Goal: Complete application form

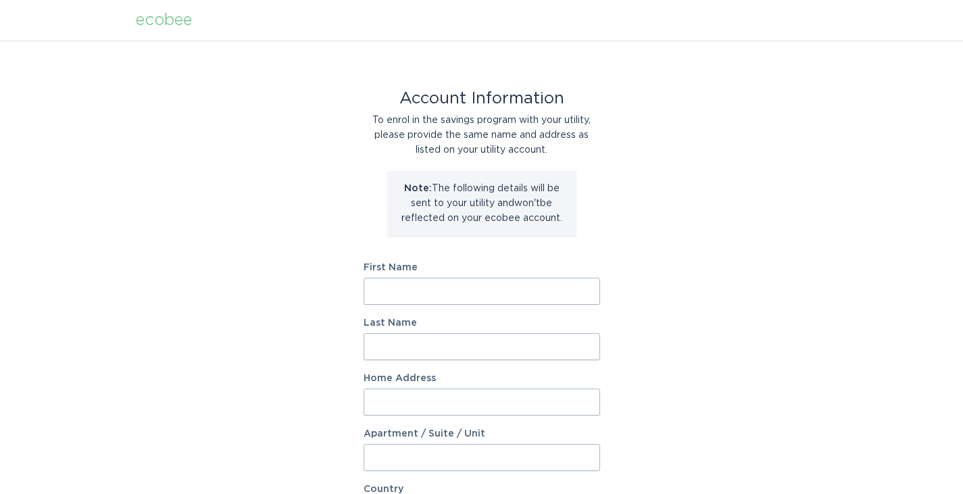
click at [507, 299] on input "First Name" at bounding box center [481, 291] width 236 height 27
type input "[PERSON_NAME]"
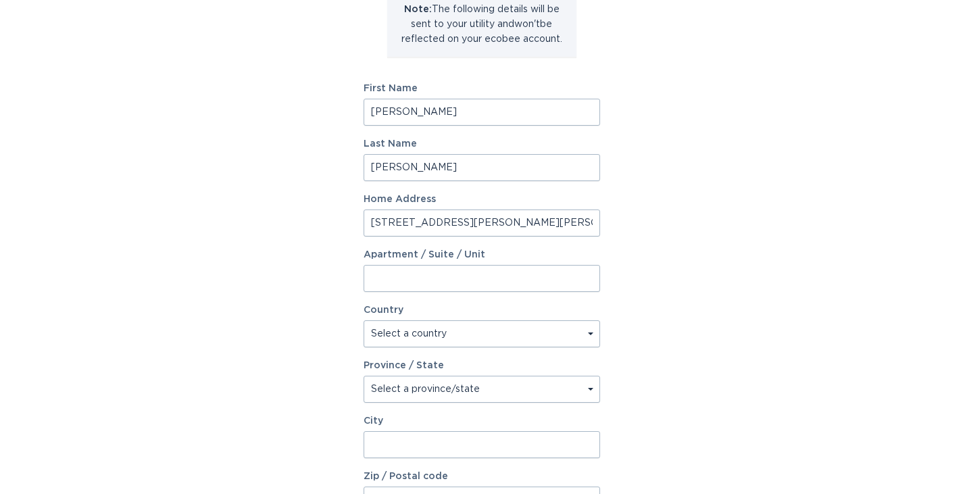
scroll to position [180, 0]
drag, startPoint x: 546, startPoint y: 227, endPoint x: 451, endPoint y: 215, distance: 95.4
click at [451, 215] on input "[STREET_ADDRESS][PERSON_NAME][PERSON_NAME]" at bounding box center [481, 221] width 236 height 27
type input "1770 [PERSON_NAME]"
click at [437, 335] on select "Select a country [GEOGRAPHIC_DATA] [GEOGRAPHIC_DATA]" at bounding box center [481, 332] width 236 height 27
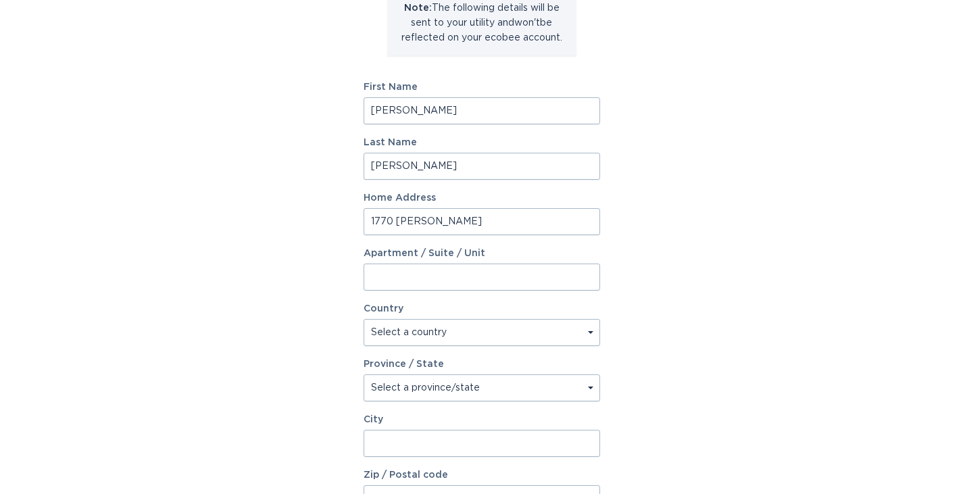
select select "US"
click at [363, 319] on select "Select a country [GEOGRAPHIC_DATA] [GEOGRAPHIC_DATA]" at bounding box center [481, 332] width 236 height 27
click at [432, 373] on div "Province / State Select a province/state [US_STATE] [US_STATE] [US_STATE] [US_S…" at bounding box center [481, 380] width 236 height 42
click at [426, 390] on select "Select a province/state [US_STATE] [US_STATE] [US_STATE] [US_STATE] [US_STATE] …" at bounding box center [481, 387] width 236 height 27
select select "AL"
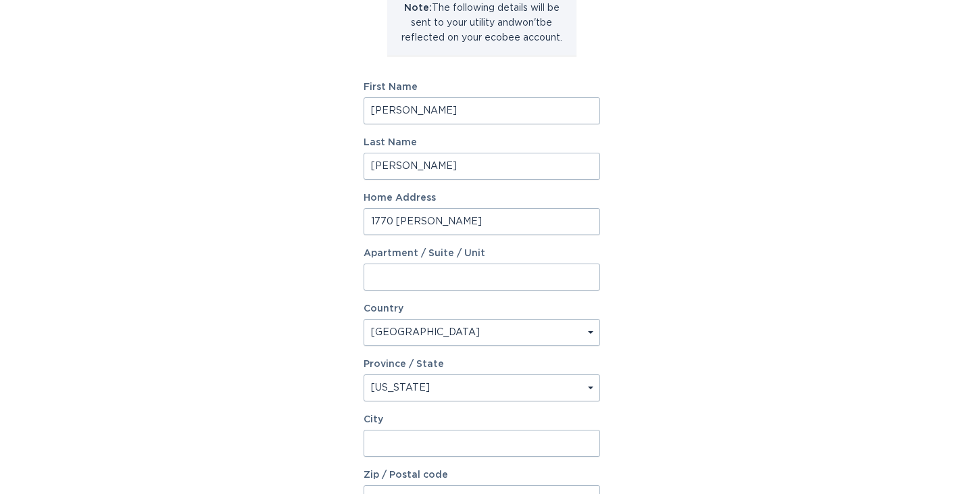
click at [363, 374] on select "Select a province/state [US_STATE] [US_STATE] [US_STATE] [US_STATE] [US_STATE] …" at bounding box center [481, 387] width 236 height 27
click at [419, 434] on input "City" at bounding box center [481, 443] width 236 height 27
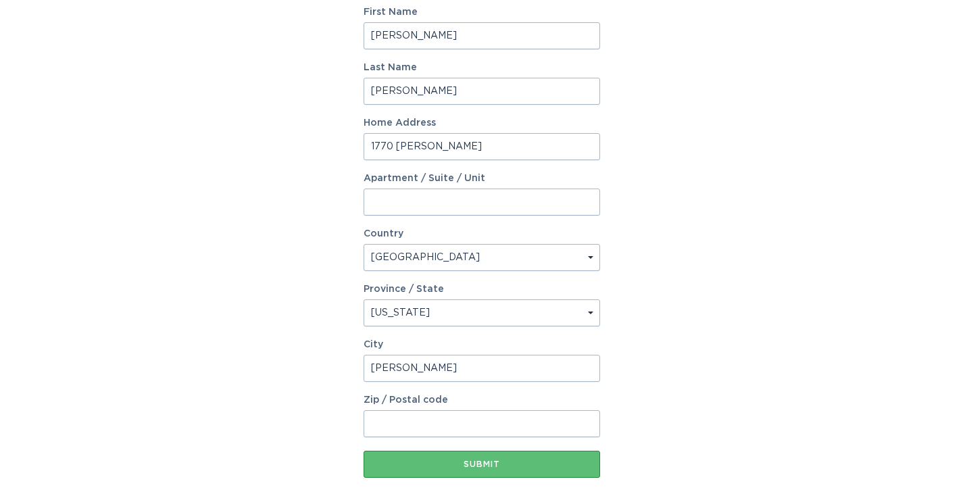
scroll to position [328, 0]
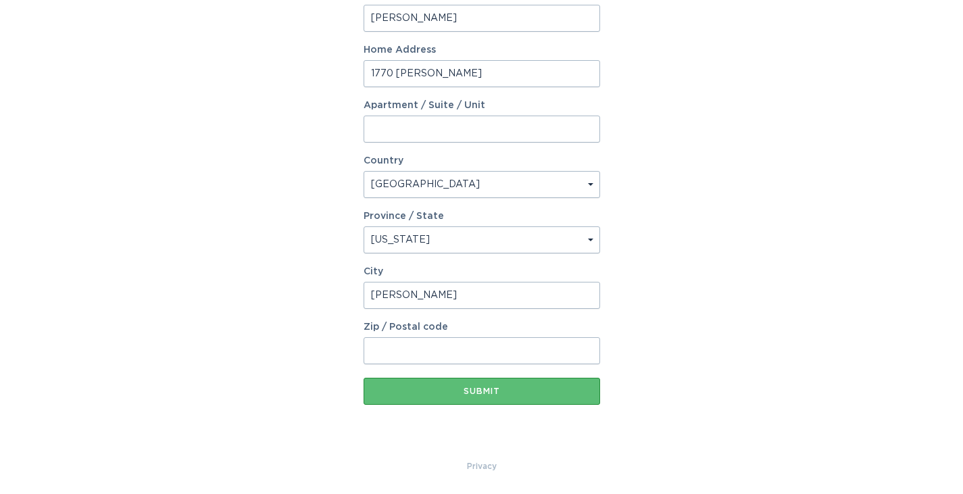
type input "[PERSON_NAME]"
click at [376, 348] on input "Zip / Postal code" at bounding box center [481, 350] width 236 height 27
type input "35244"
click at [511, 392] on div "Submit" at bounding box center [481, 391] width 223 height 8
